Goal: Navigation & Orientation: Go to known website

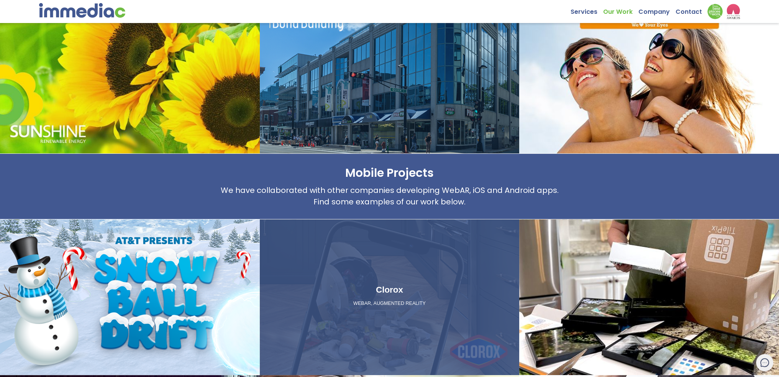
scroll to position [690, 0]
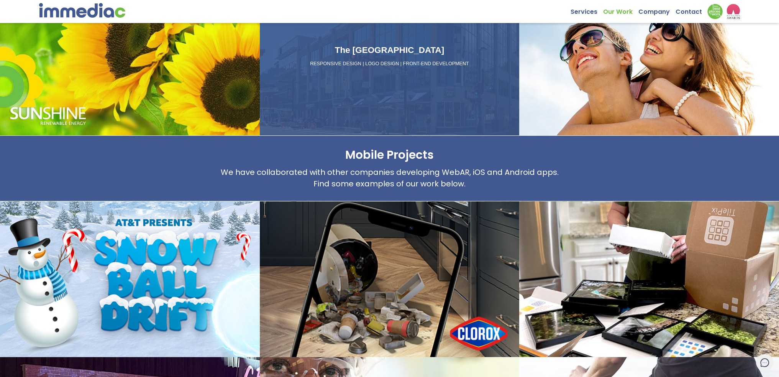
click at [348, 108] on div "The Bond Building RESPONSIVE DESIGN | LOGO DESIGN | FRONT-END DEVELOPMENT" at bounding box center [390, 57] width 260 height 156
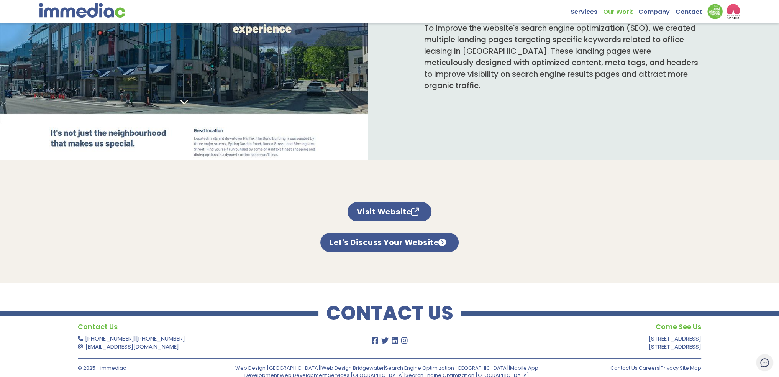
scroll to position [448, 0]
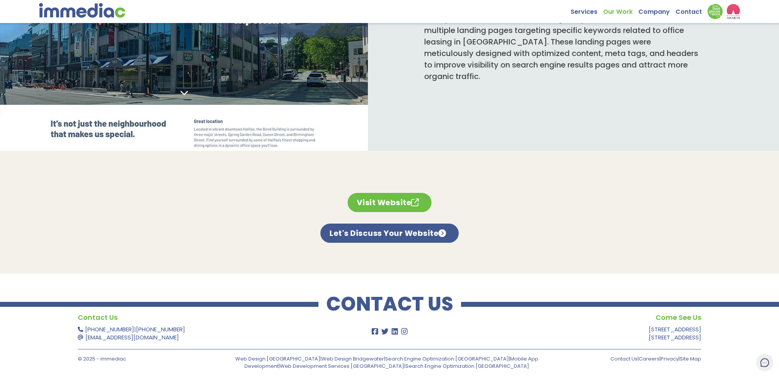
click at [379, 199] on link "Visit Website" at bounding box center [390, 202] width 84 height 19
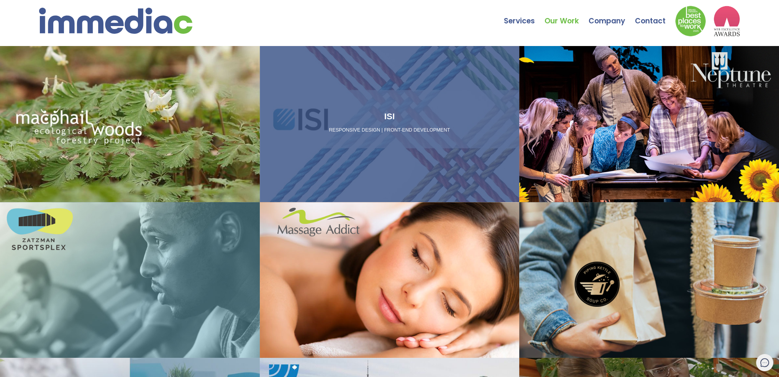
click at [348, 155] on div "ISI RESPONSIVE DESIGN | FRONT-END DEVELOPMENT" at bounding box center [390, 124] width 260 height 156
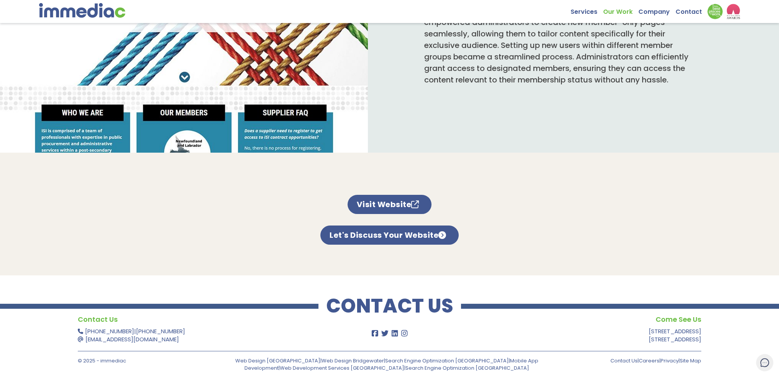
scroll to position [491, 0]
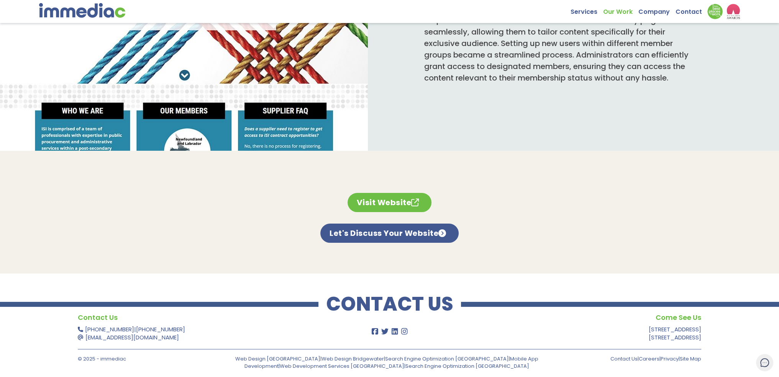
click at [379, 202] on link "Visit Website" at bounding box center [390, 202] width 84 height 19
